Goal: Task Accomplishment & Management: Manage account settings

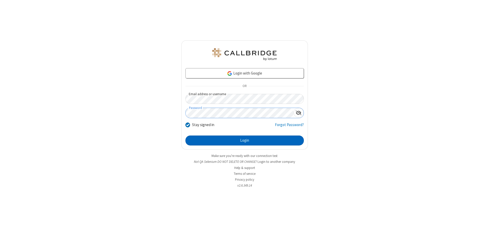
click at [244, 141] on button "Login" at bounding box center [244, 141] width 118 height 10
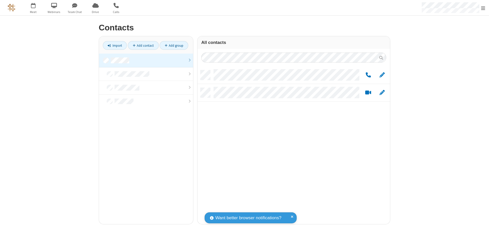
scroll to position [154, 189]
click at [146, 60] on link at bounding box center [146, 61] width 94 height 14
click at [174, 46] on link "Add group" at bounding box center [174, 45] width 29 height 9
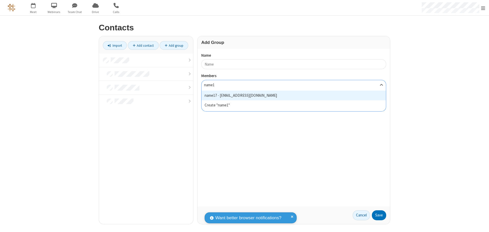
type input "name17"
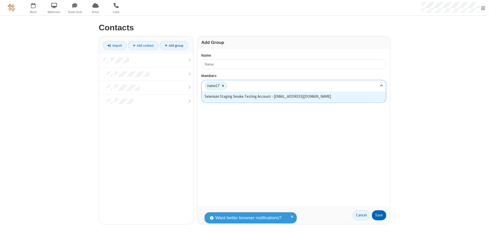
click at [379, 216] on button "Save" at bounding box center [379, 216] width 14 height 10
